Goal: Task Accomplishment & Management: Use online tool/utility

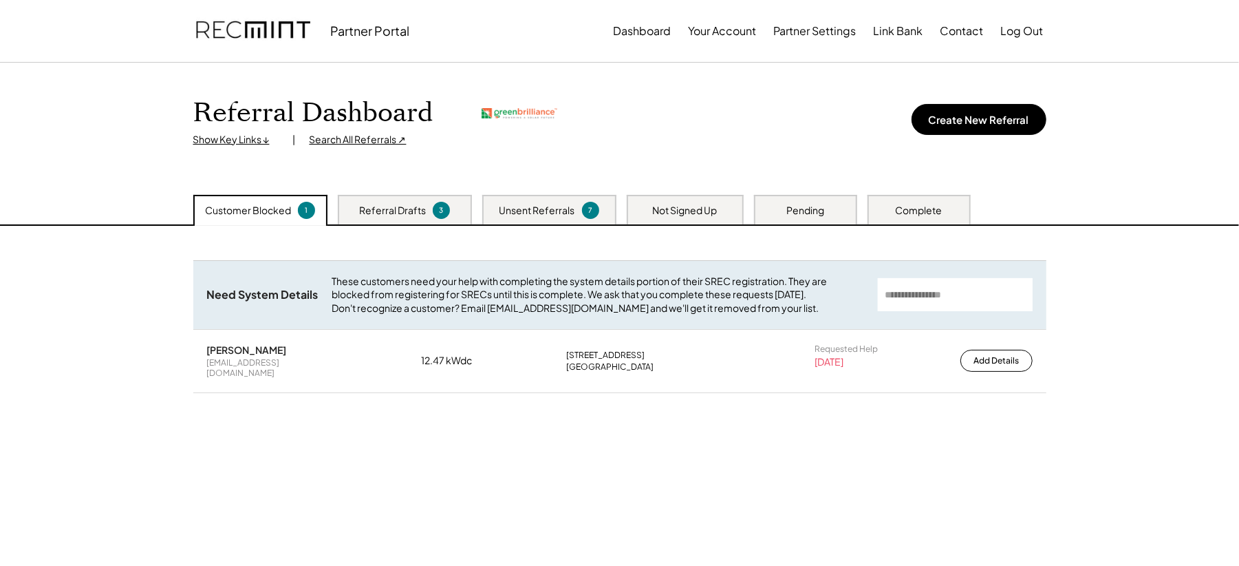
click at [352, 144] on div "Search All Referrals ↗" at bounding box center [358, 140] width 97 height 14
click at [395, 216] on div "Referral Drafts" at bounding box center [392, 211] width 67 height 14
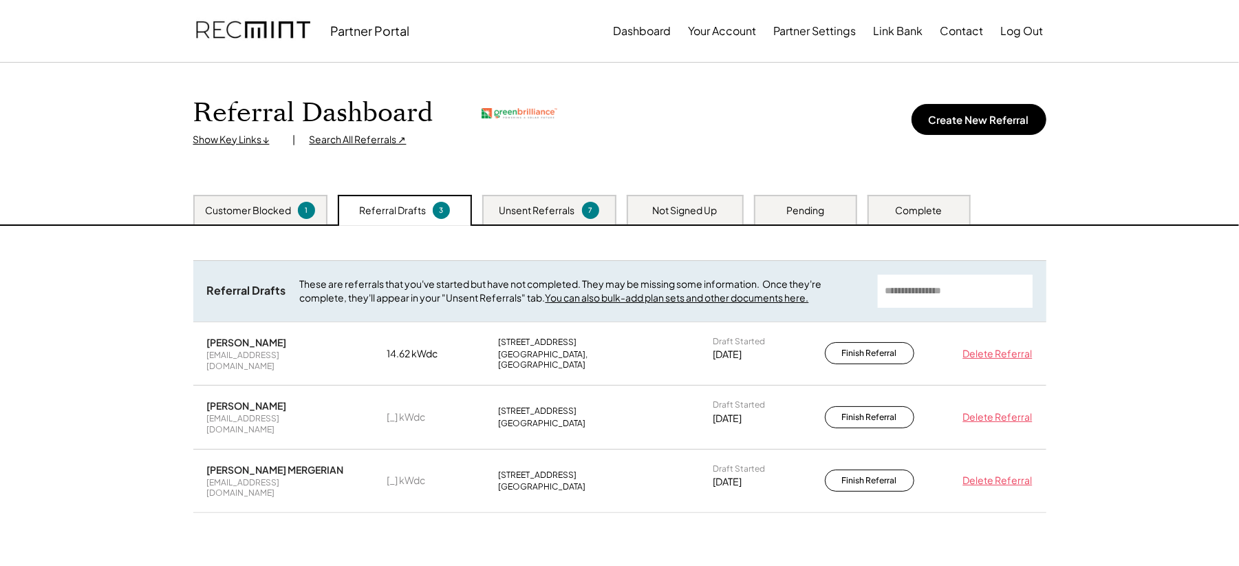
click at [650, 218] on div "Not Signed Up" at bounding box center [685, 210] width 117 height 30
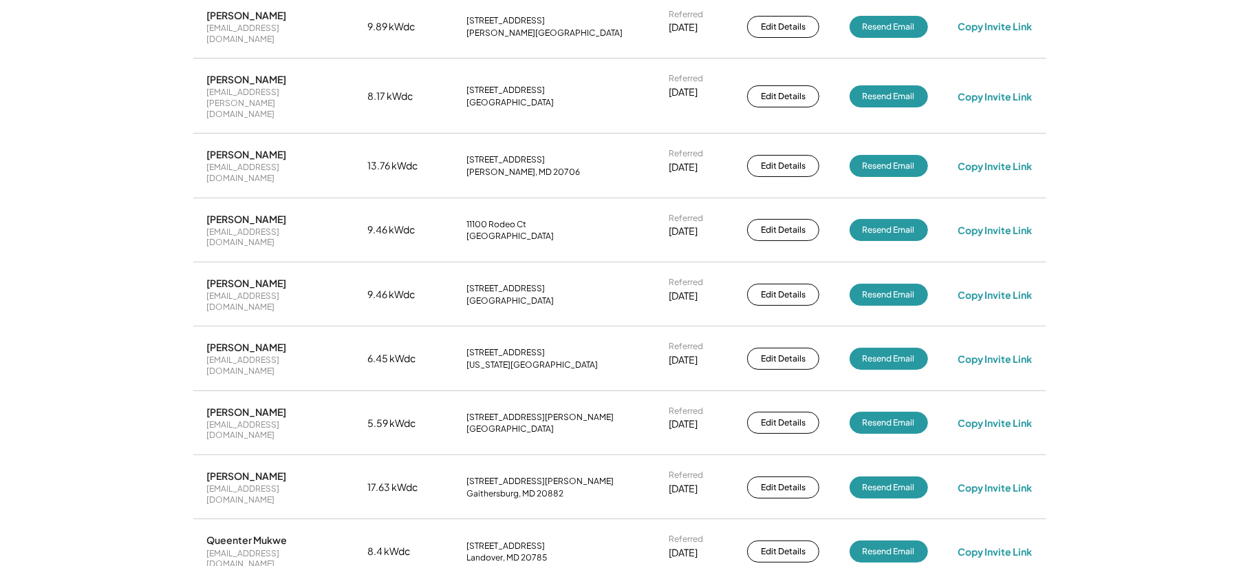
scroll to position [742, 0]
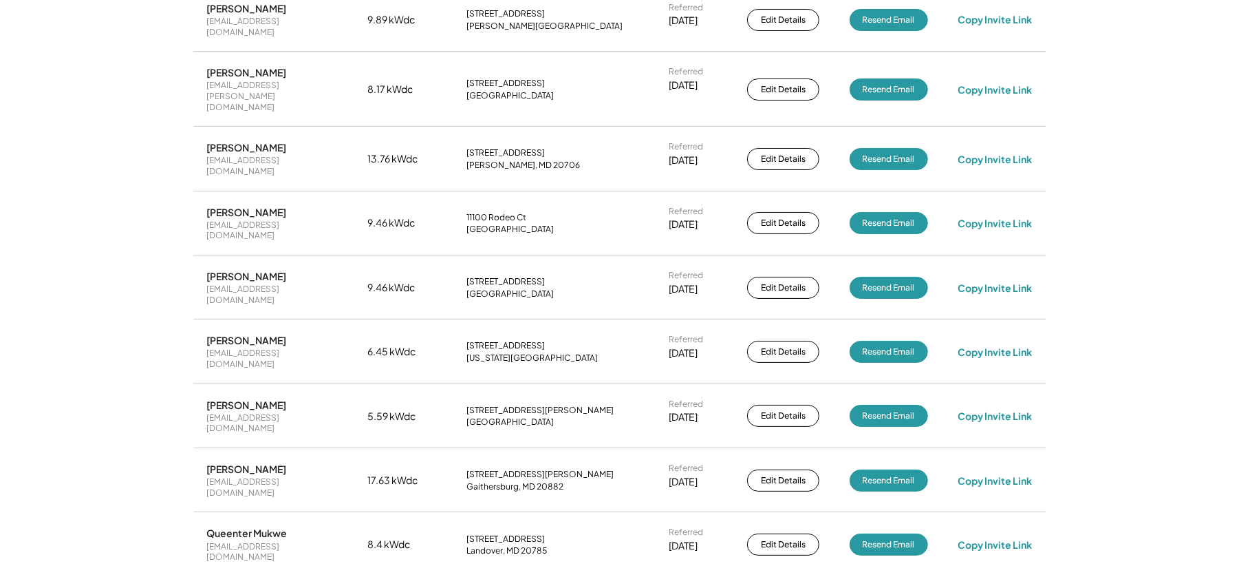
click at [689, 346] on div "7/01/25" at bounding box center [683, 353] width 29 height 14
click at [474, 424] on div "1640 Willowwood Ct" at bounding box center [505, 538] width 78 height 11
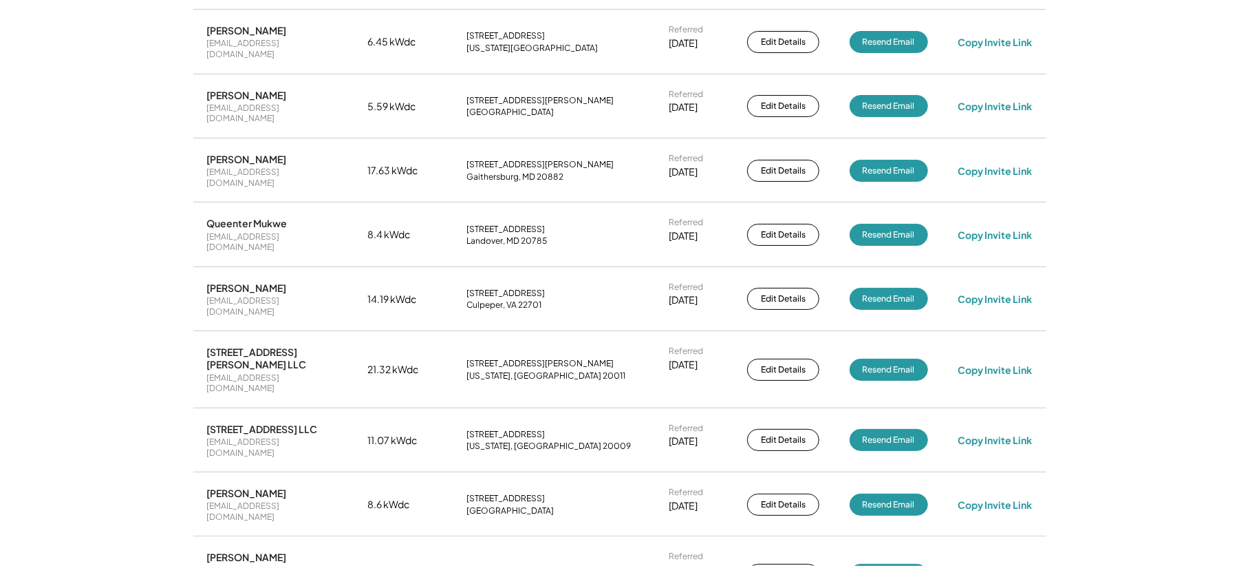
scroll to position [1055, 0]
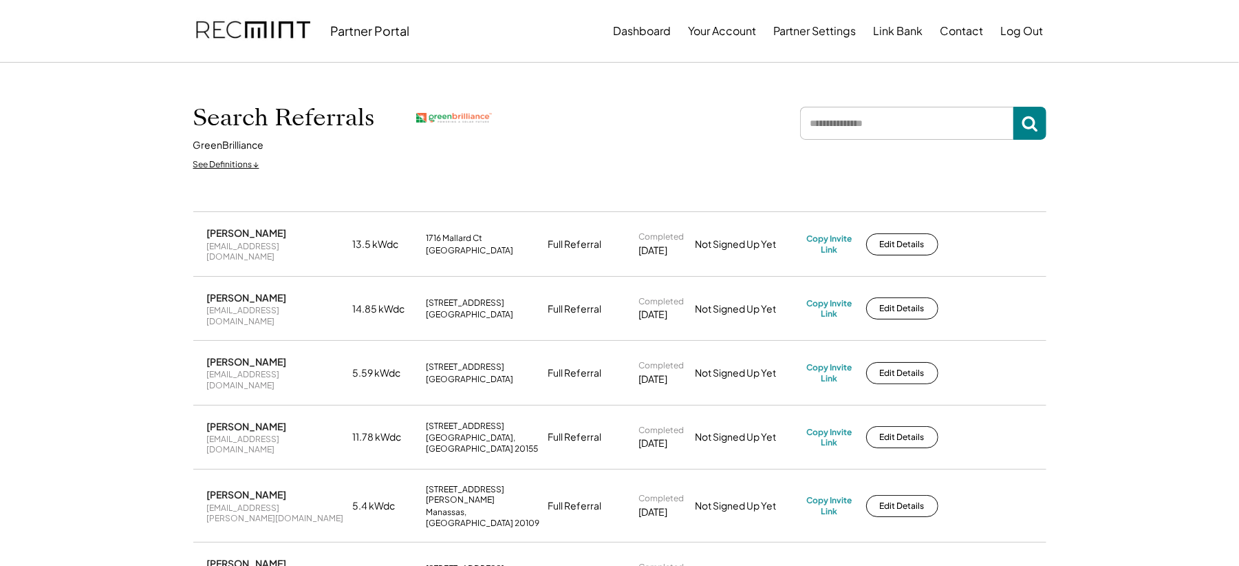
click at [834, 130] on input "input" at bounding box center [906, 123] width 213 height 33
type input "****"
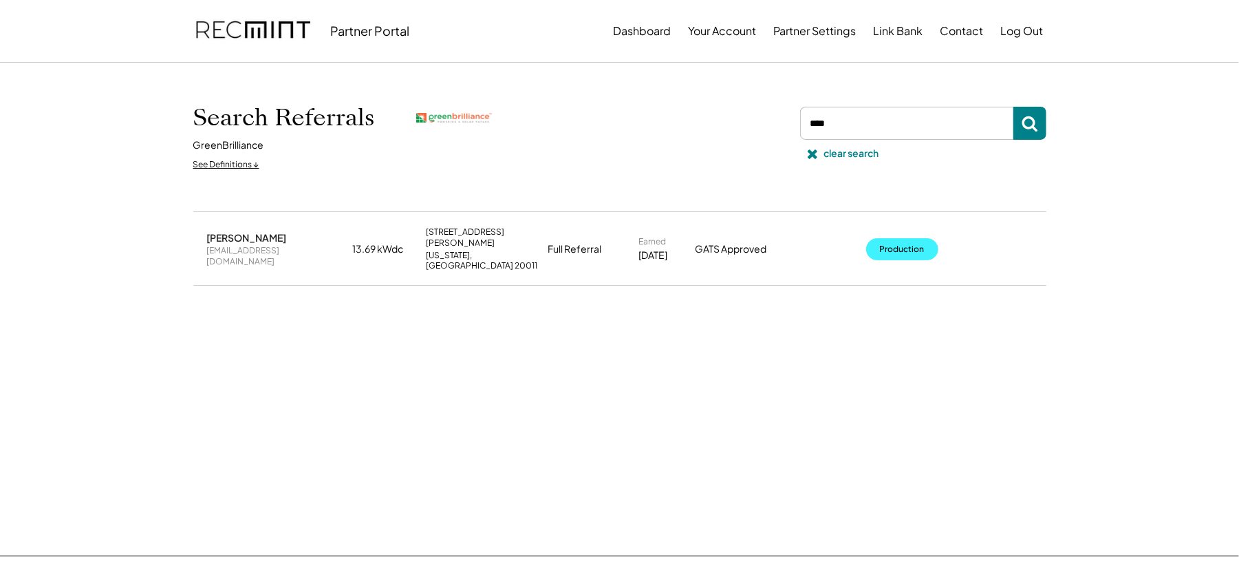
click at [898, 241] on button "Production" at bounding box center [902, 249] width 72 height 22
click at [818, 155] on icon at bounding box center [813, 154] width 14 height 14
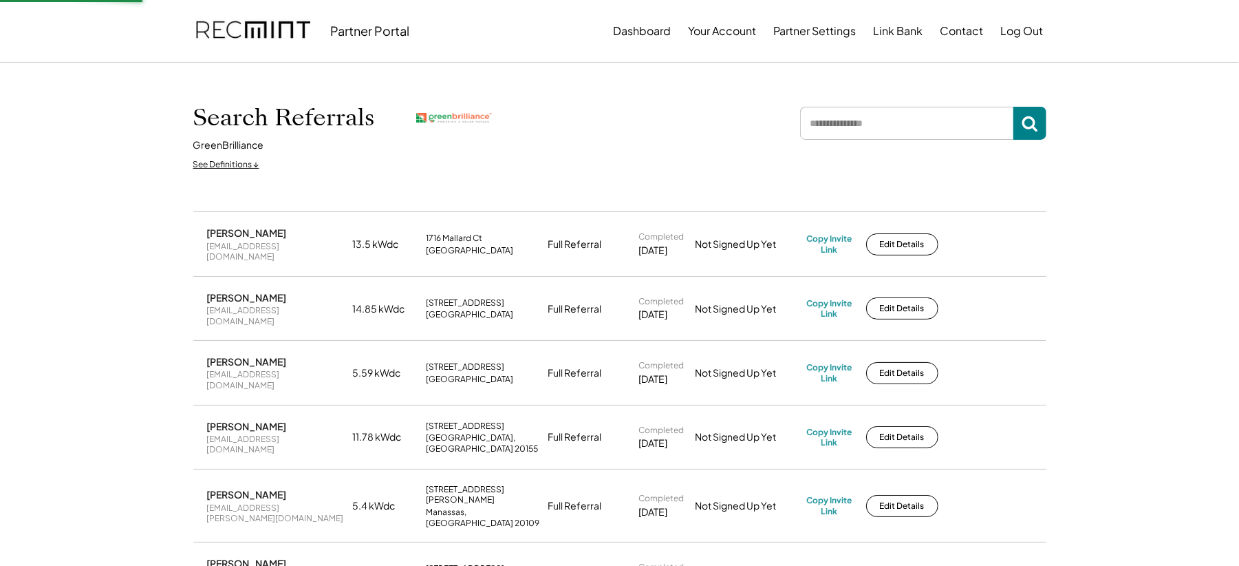
click at [837, 113] on input "input" at bounding box center [906, 123] width 213 height 33
type input "******"
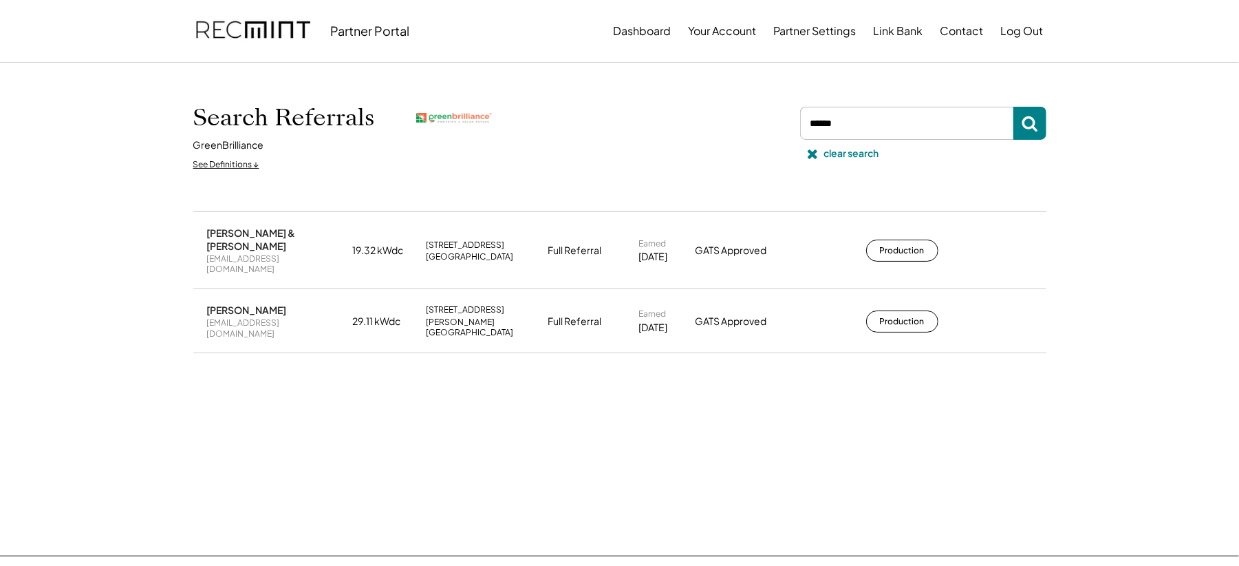
click at [885, 292] on div "[PERSON_NAME] [EMAIL_ADDRESS][DOMAIN_NAME] 29.11 kWdc [STREET_ADDRESS][PERSON_N…" at bounding box center [619, 321] width 853 height 63
click at [884, 310] on button "Production" at bounding box center [902, 321] width 72 height 22
click at [816, 158] on icon at bounding box center [813, 154] width 14 height 14
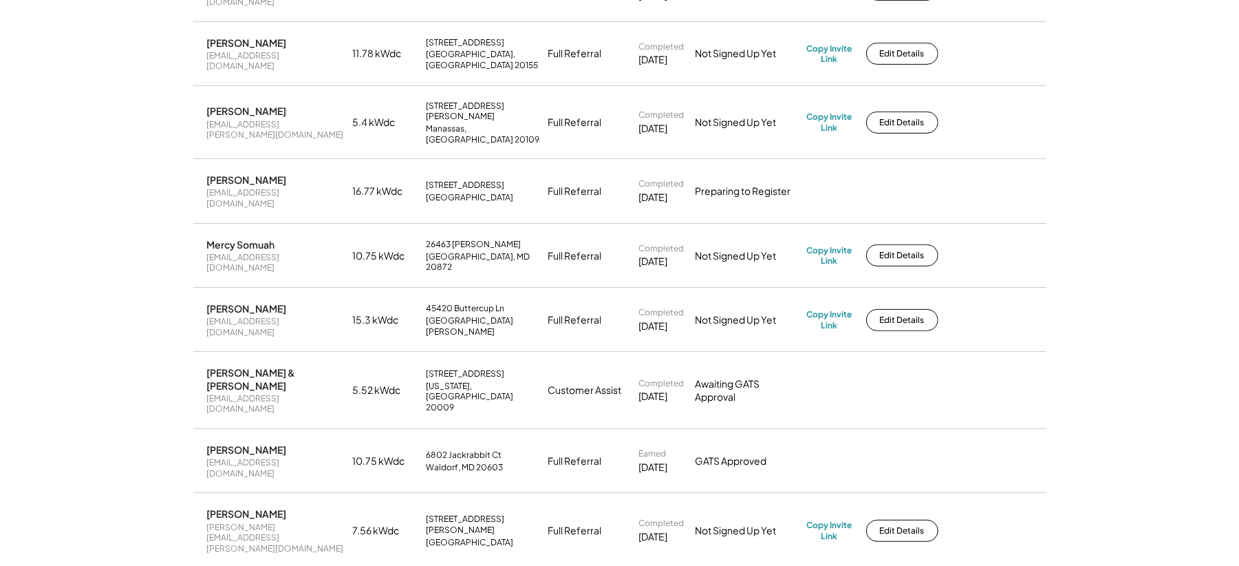
scroll to position [378, 0]
